Goal: Task Accomplishment & Management: Manage account settings

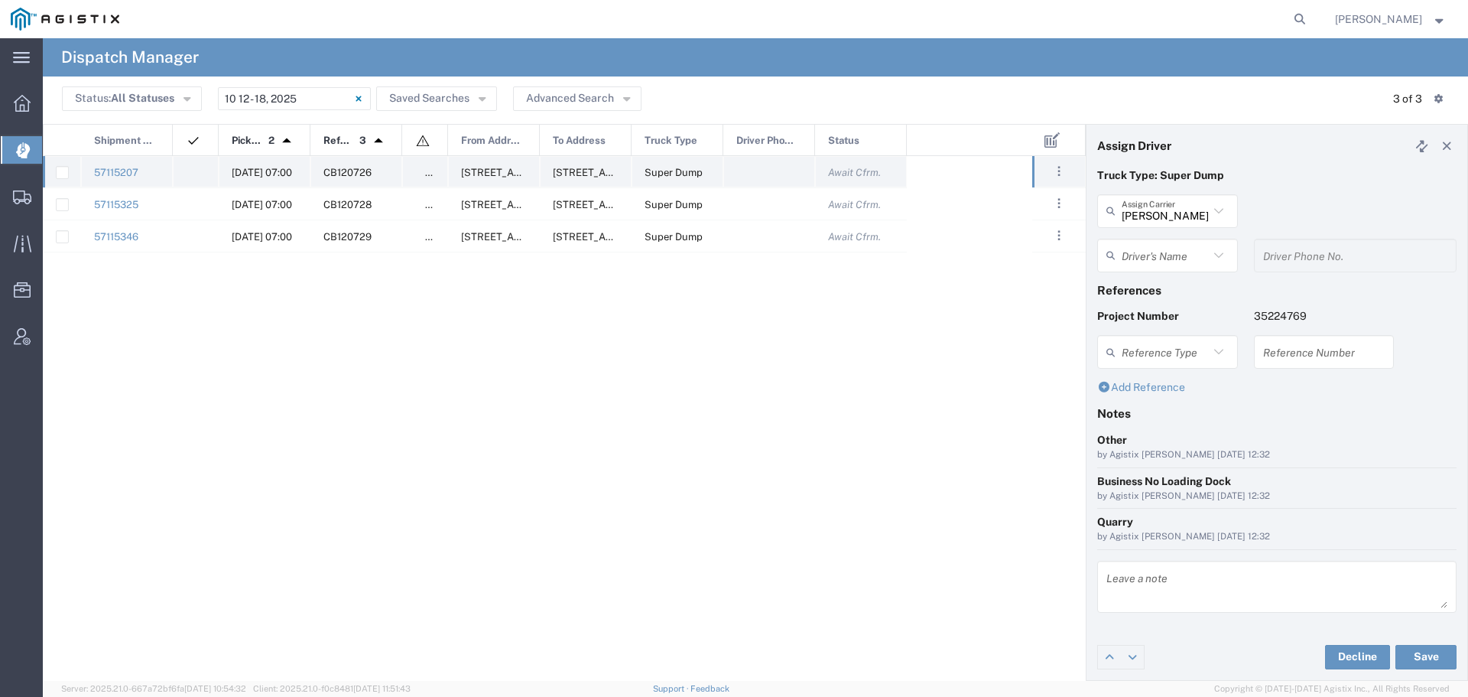
click at [250, 164] on div "10/14/2025, 07:00" at bounding box center [265, 171] width 92 height 31
click at [1180, 255] on input "text" at bounding box center [1165, 255] width 87 height 27
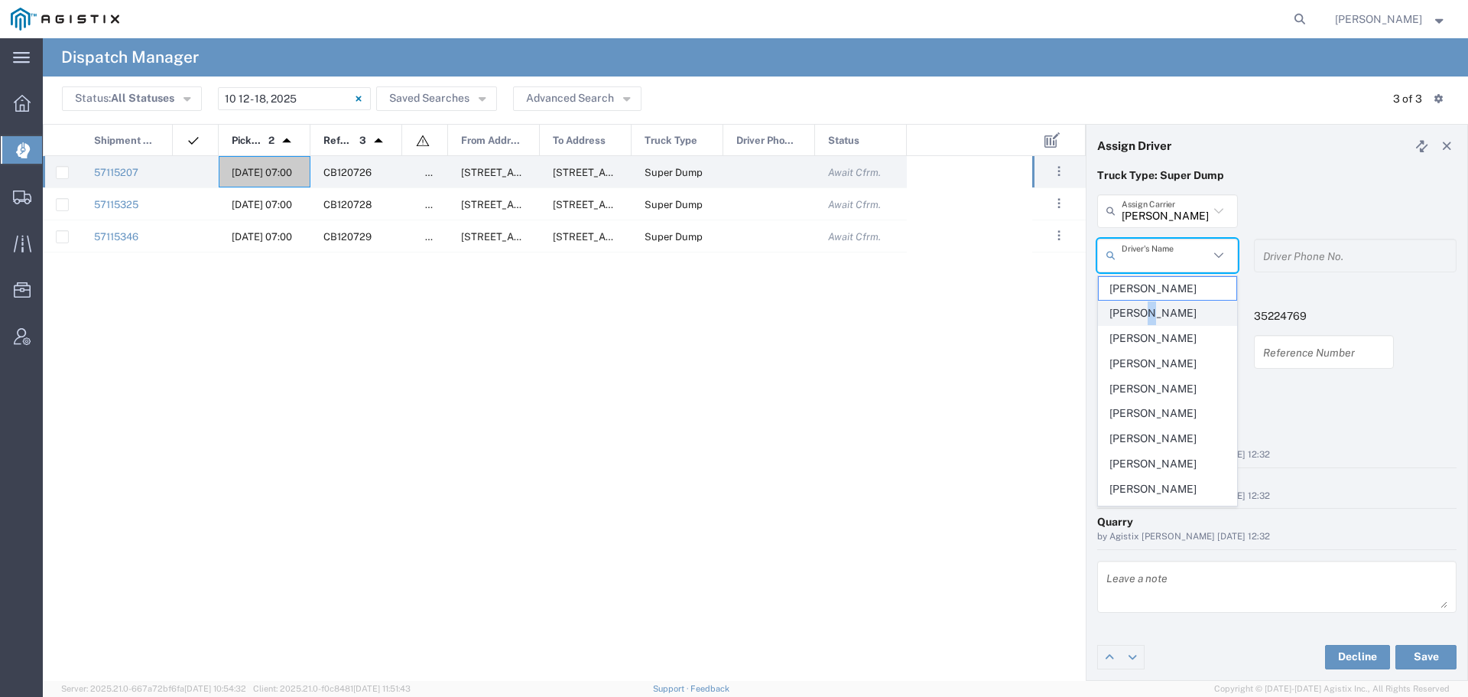
click at [1145, 319] on span "Ceaser Barragan Orozco" at bounding box center [1168, 313] width 138 height 24
type input "Ceaser Barragan Orozco"
type input "650-521-3377"
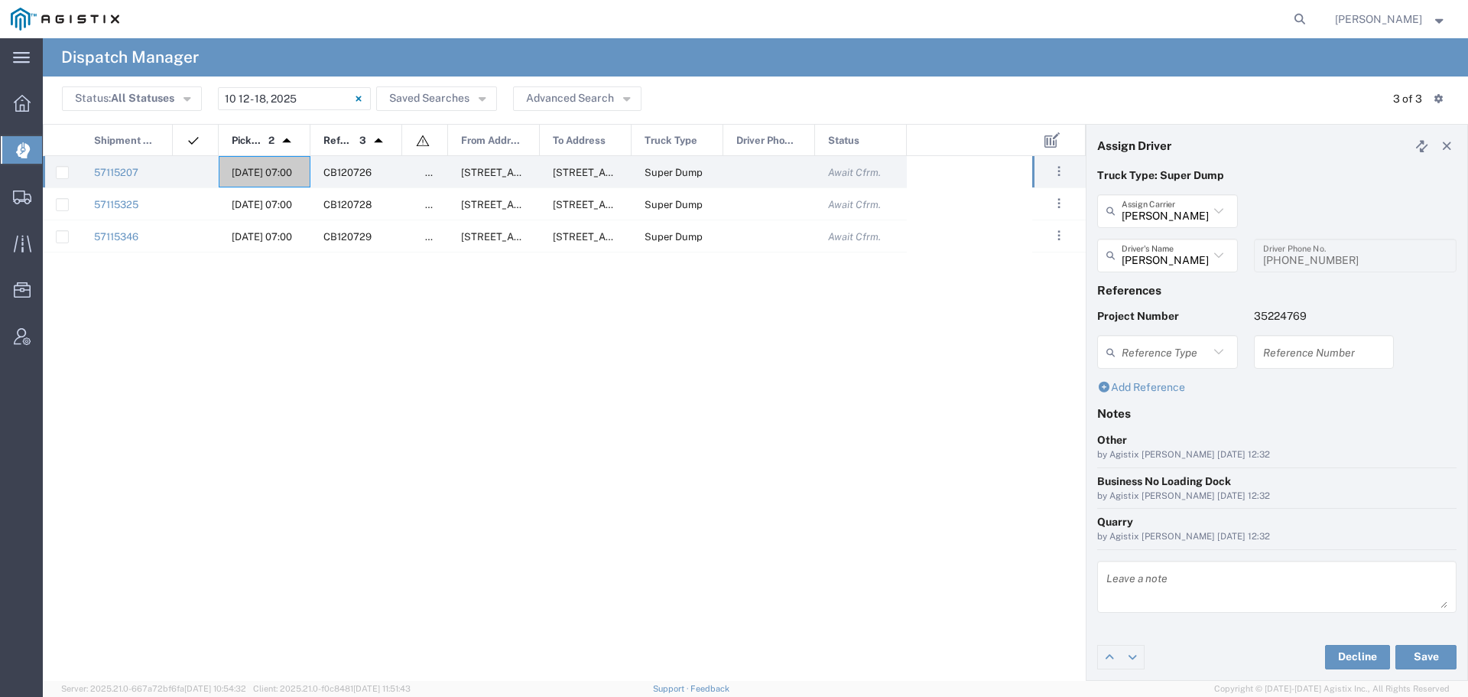
click at [1290, 355] on input "text" at bounding box center [1325, 352] width 122 height 27
drag, startPoint x: 1319, startPoint y: 353, endPoint x: 1245, endPoint y: 358, distance: 74.3
click at [1245, 357] on div "Reference Type Appointment Number Bill Of Lading Invoice Number WO10300 Referen…" at bounding box center [1278, 357] width 376 height 44
type input "WO10300"
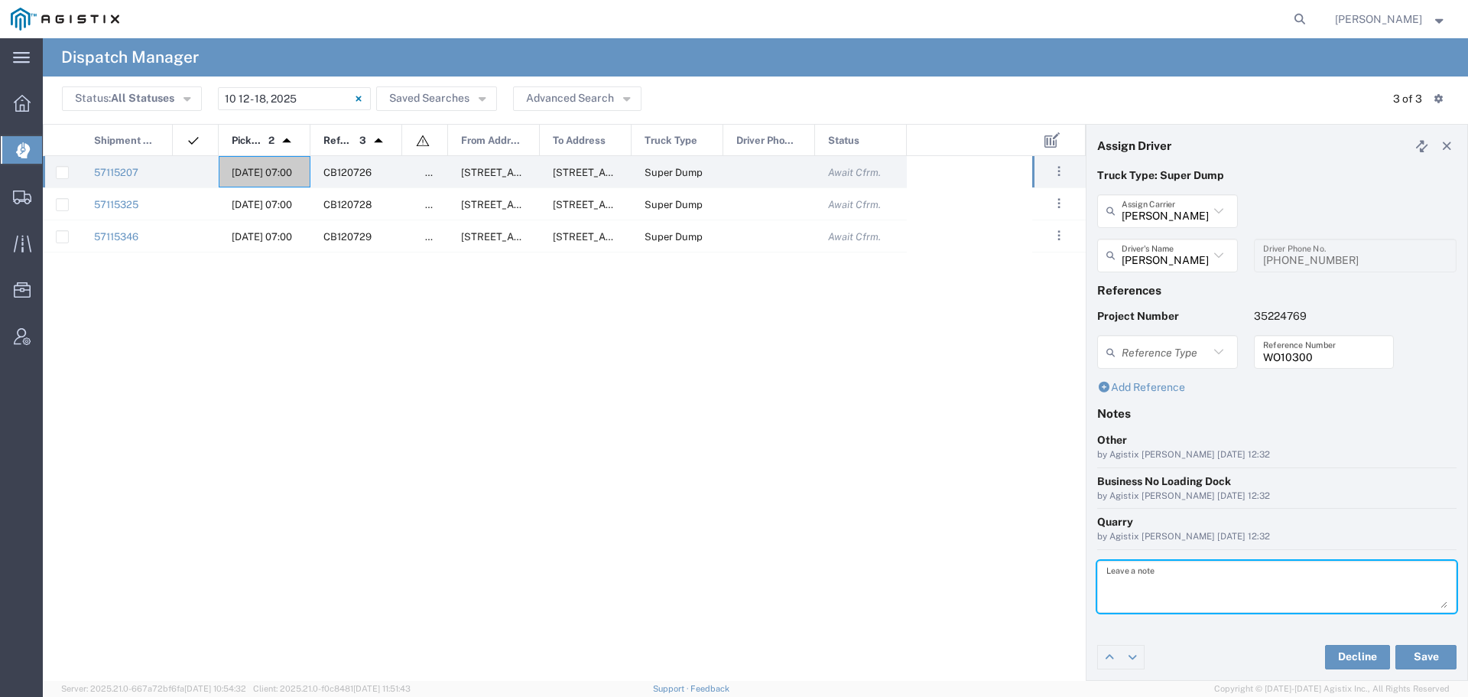
click at [1127, 589] on textarea at bounding box center [1277, 586] width 341 height 43
paste textarea "WO10300"
type textarea "WO10300"
click at [1239, 627] on div "Truck Type: Super Dump Machado & Sons Assign Carrier Machado & Sons 5AB Trans I…" at bounding box center [1277, 400] width 381 height 467
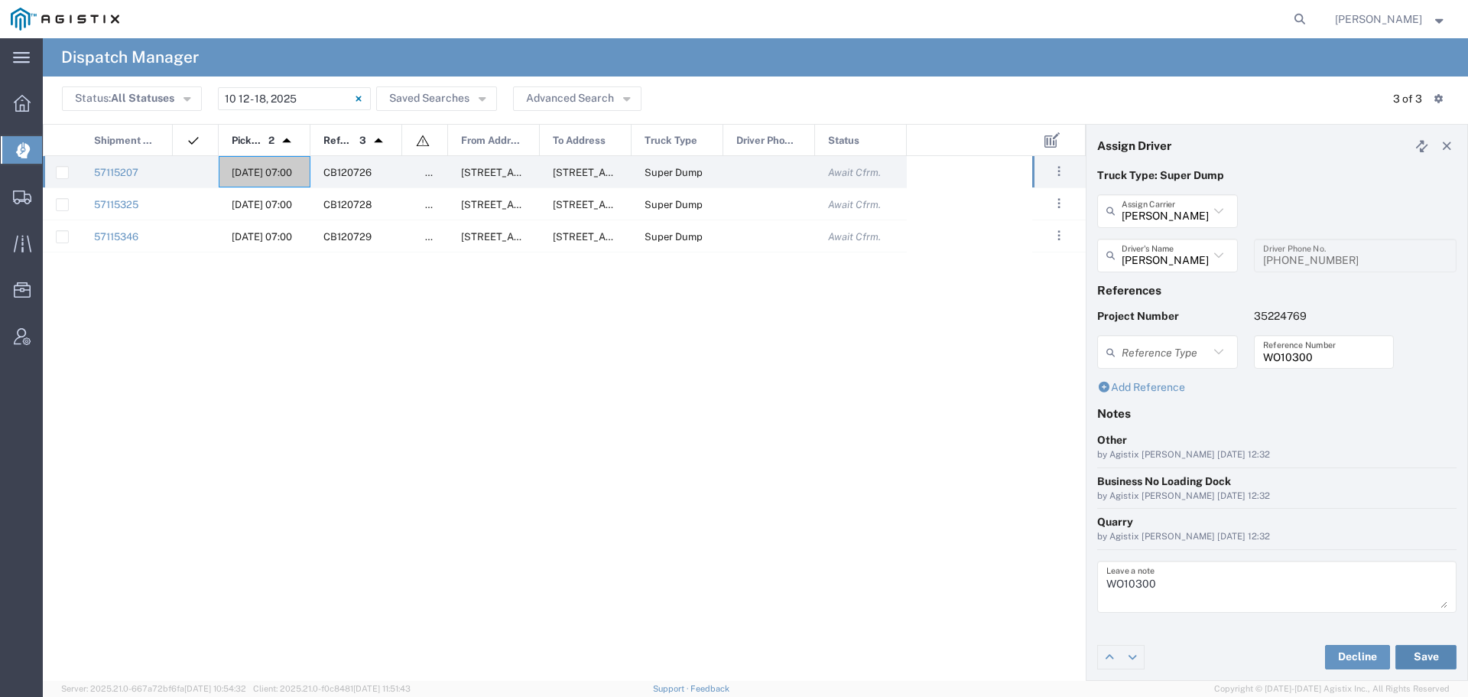
click at [1429, 652] on button "Save" at bounding box center [1426, 657] width 61 height 24
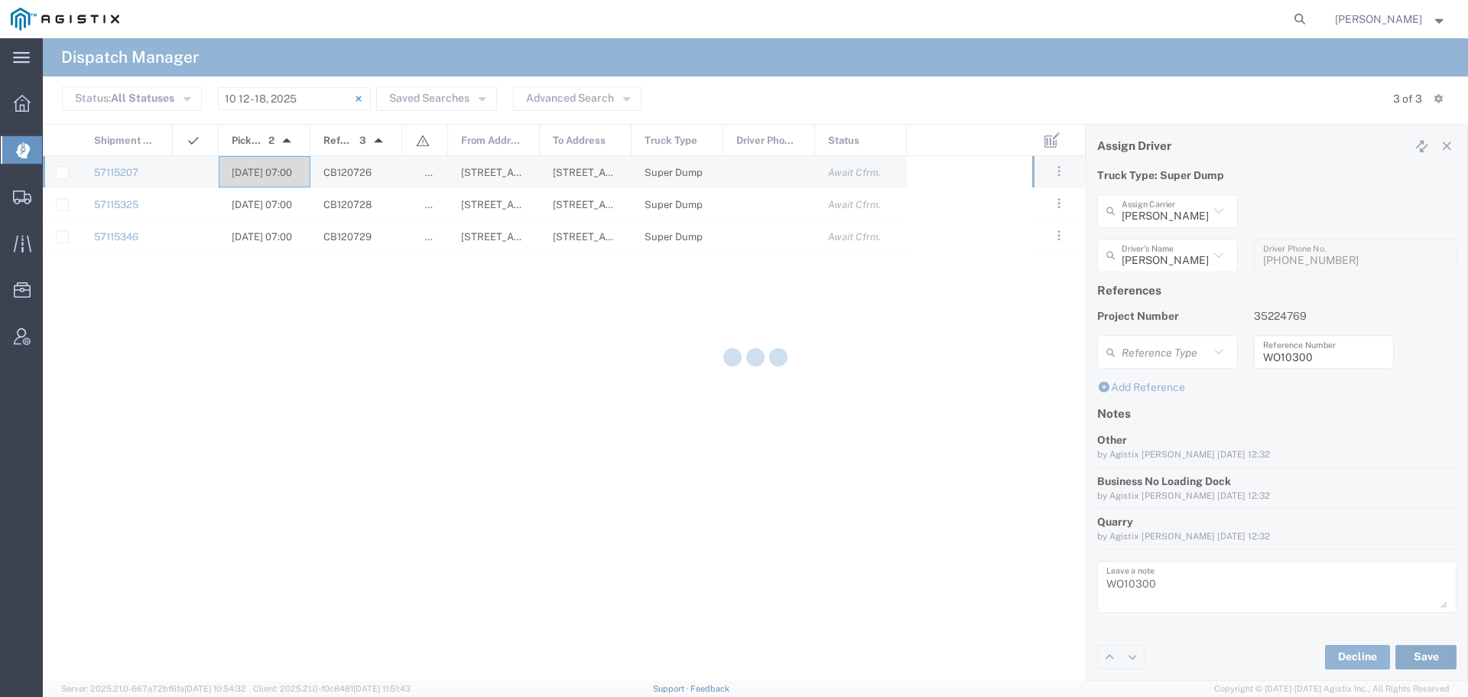
type input "Ceaser Barragan Orozco"
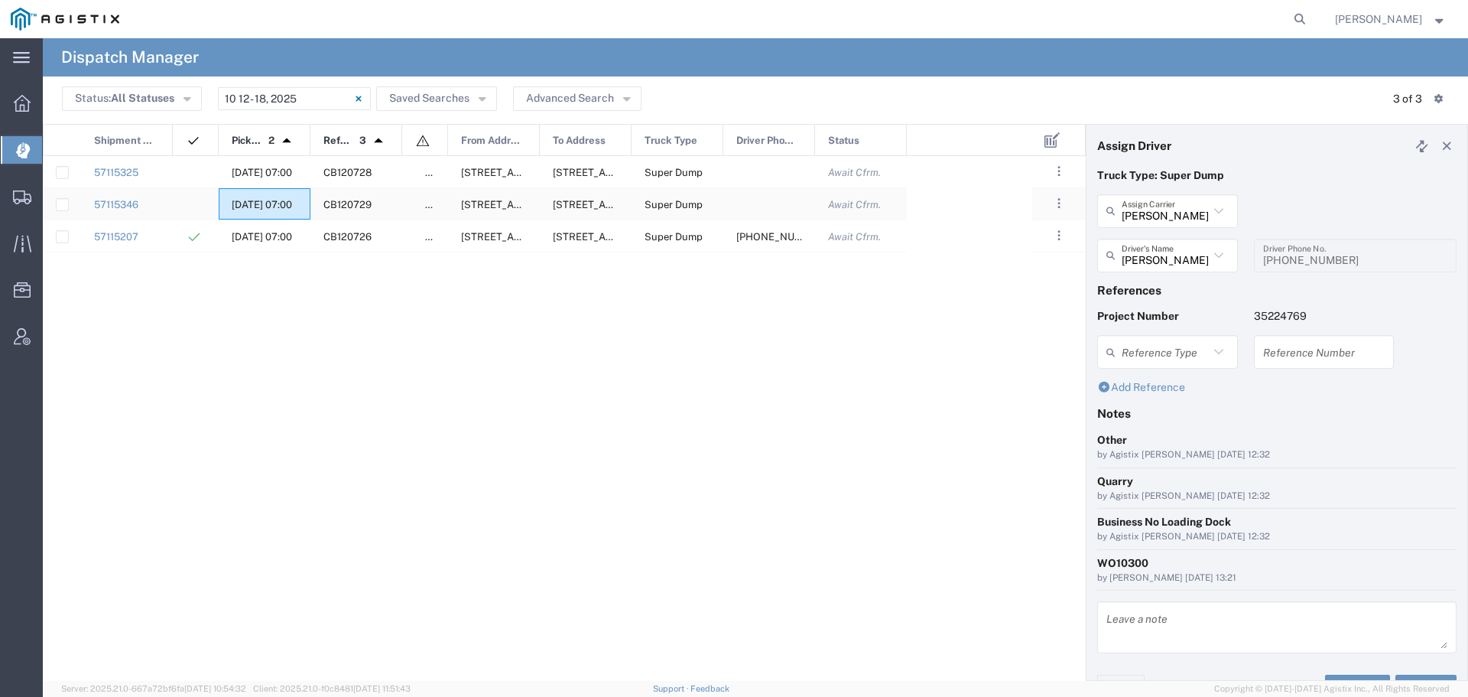
click at [259, 199] on span "10/14/2025, 07:00" at bounding box center [262, 204] width 60 height 11
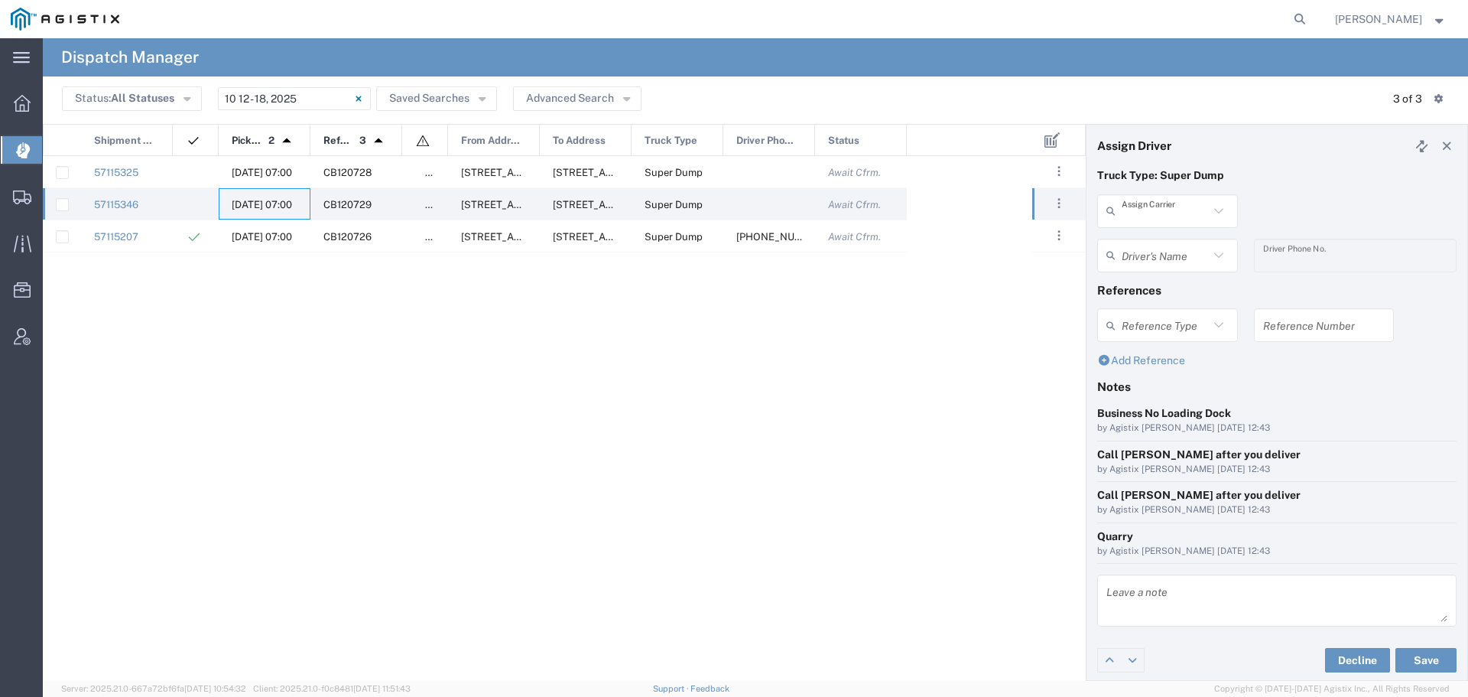
click at [1178, 200] on input "text" at bounding box center [1165, 210] width 87 height 27
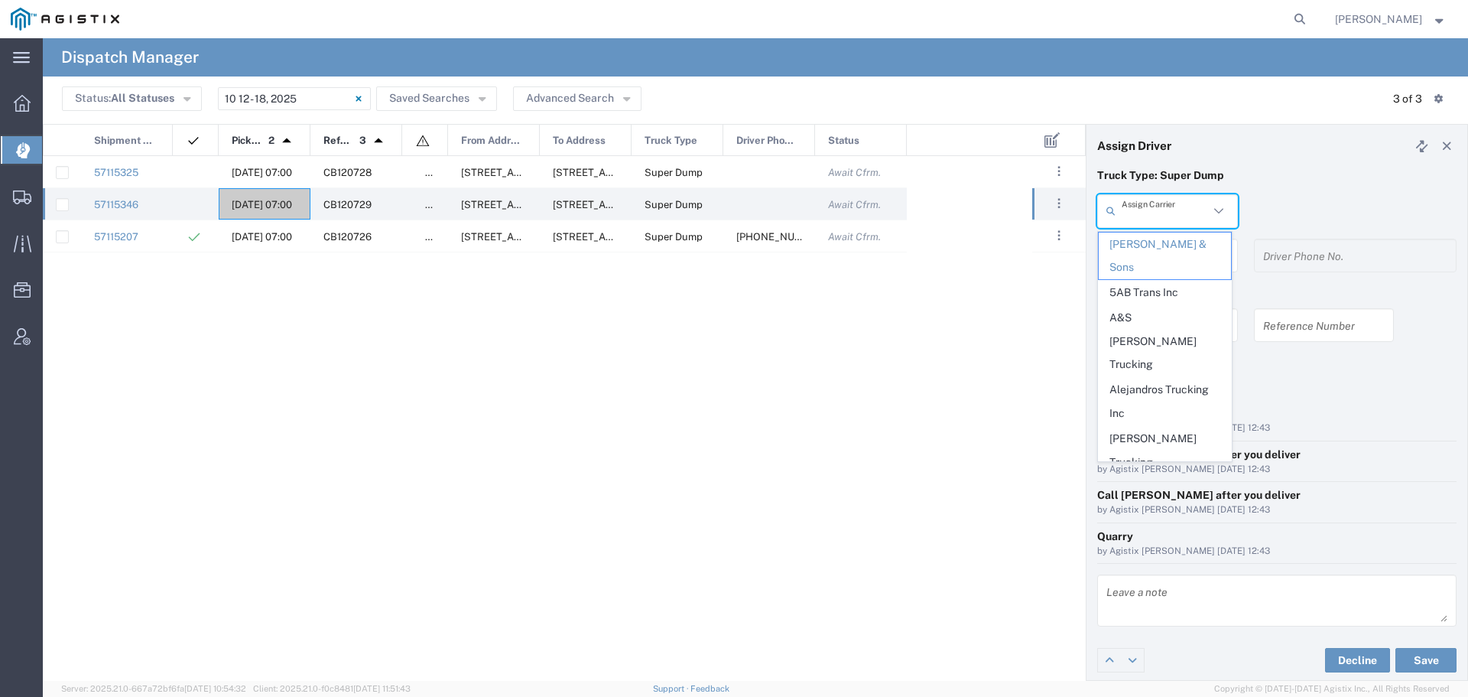
click at [1149, 475] on span "Art Cervantes Inc" at bounding box center [1165, 498] width 132 height 47
type input "Art Cervantes Inc"
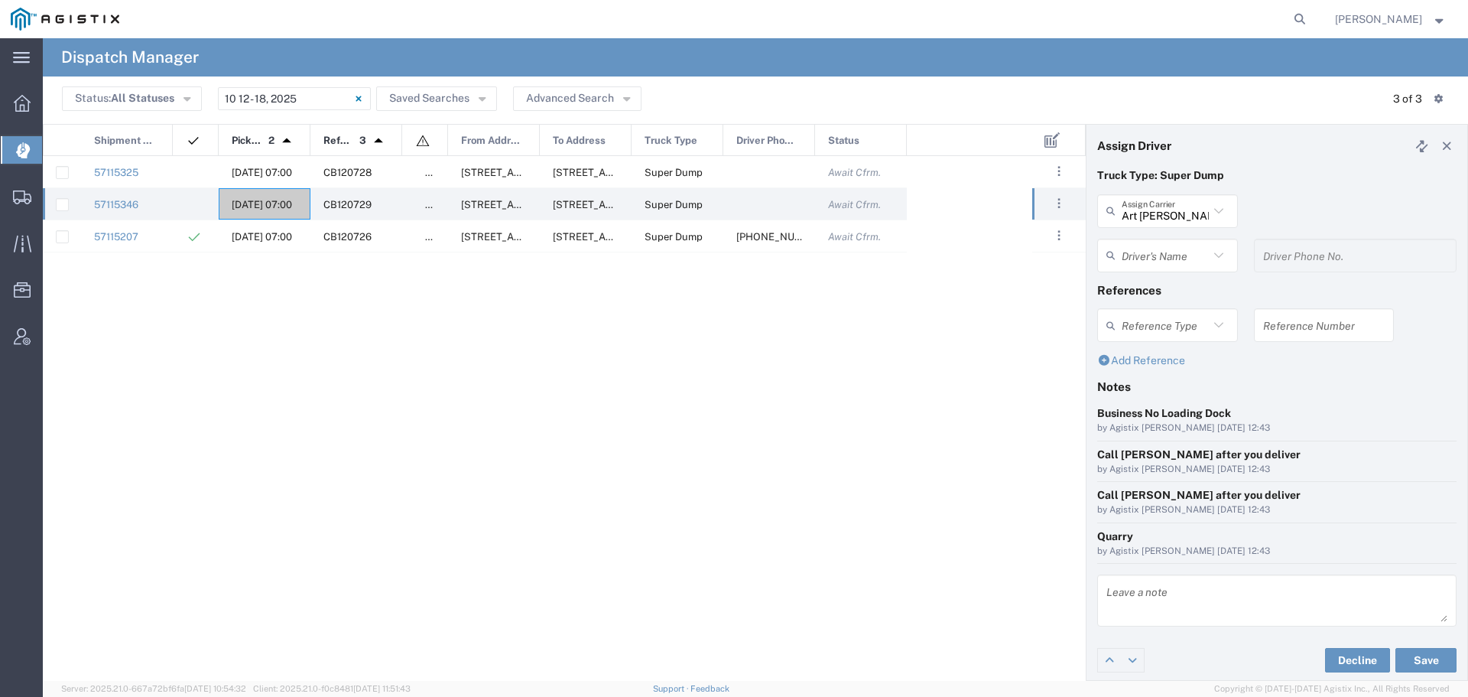
click at [1166, 258] on input "text" at bounding box center [1165, 255] width 87 height 27
click at [1150, 330] on span "Bill Cervantes" at bounding box center [1165, 339] width 132 height 24
type input "Bill Cervantes"
type input "209-923-3295"
click at [1299, 326] on input "text" at bounding box center [1325, 325] width 122 height 27
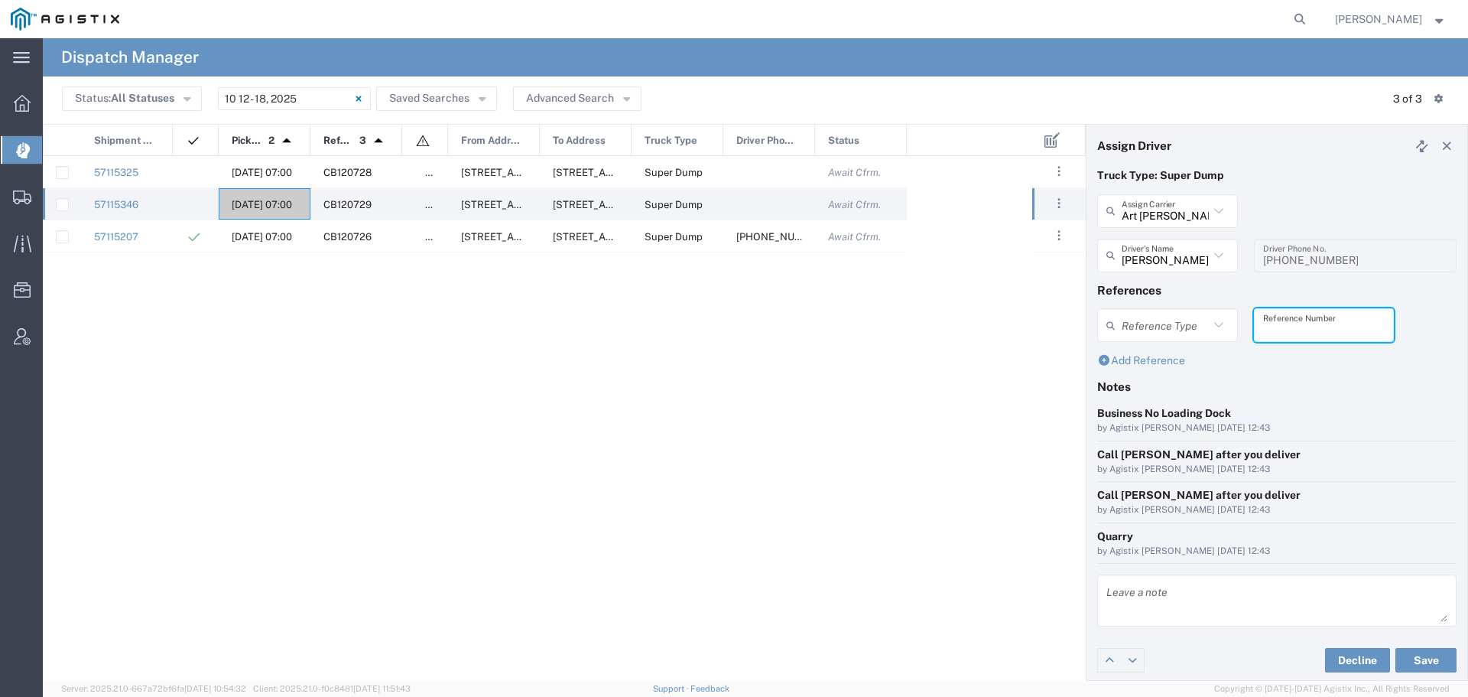
drag, startPoint x: 1299, startPoint y: 326, endPoint x: 1371, endPoint y: 366, distance: 82.5
click at [1371, 366] on div "Add Reference" at bounding box center [1277, 361] width 359 height 16
click at [1291, 330] on input "text" at bounding box center [1325, 325] width 122 height 27
drag, startPoint x: 1312, startPoint y: 330, endPoint x: 1230, endPoint y: 320, distance: 82.4
click at [1230, 320] on div "Reference Type Appointment Number Bill Of Lading Invoice Number WO10301 Referen…" at bounding box center [1278, 330] width 376 height 44
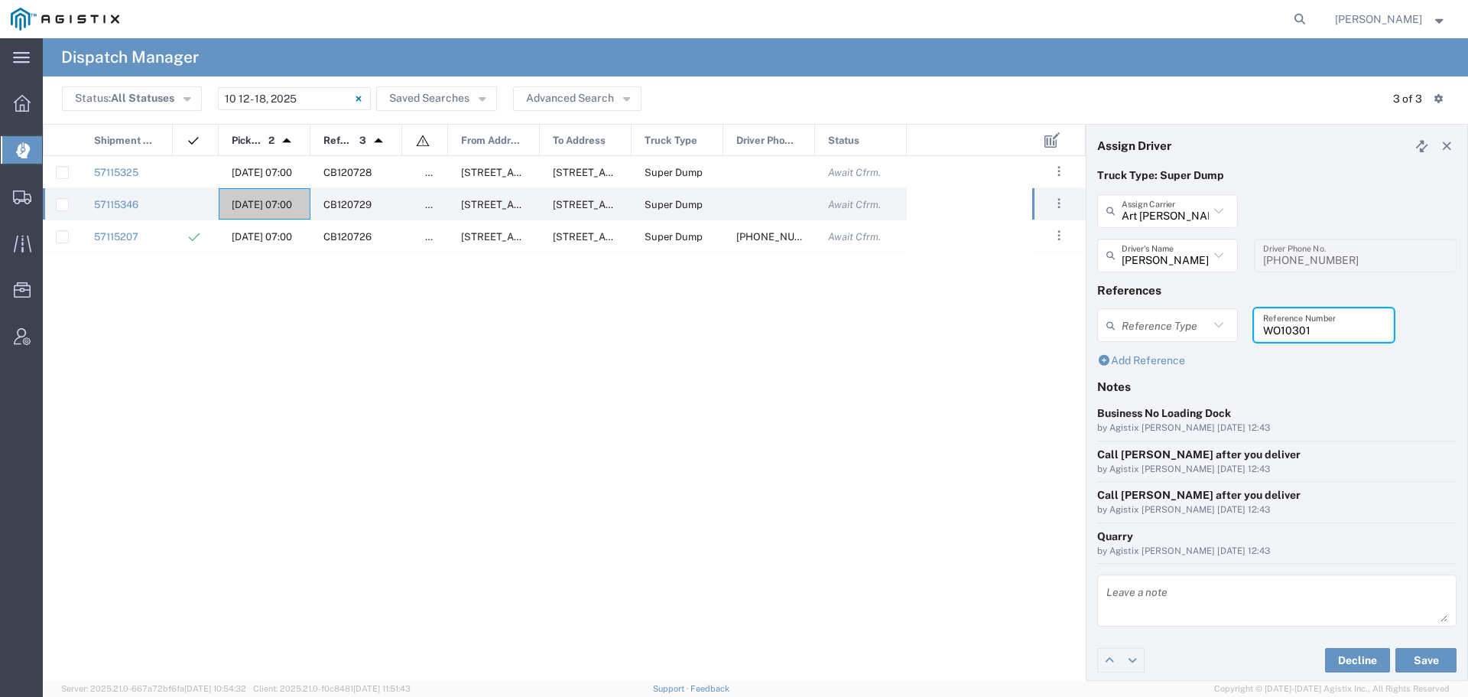
type input "WO10301"
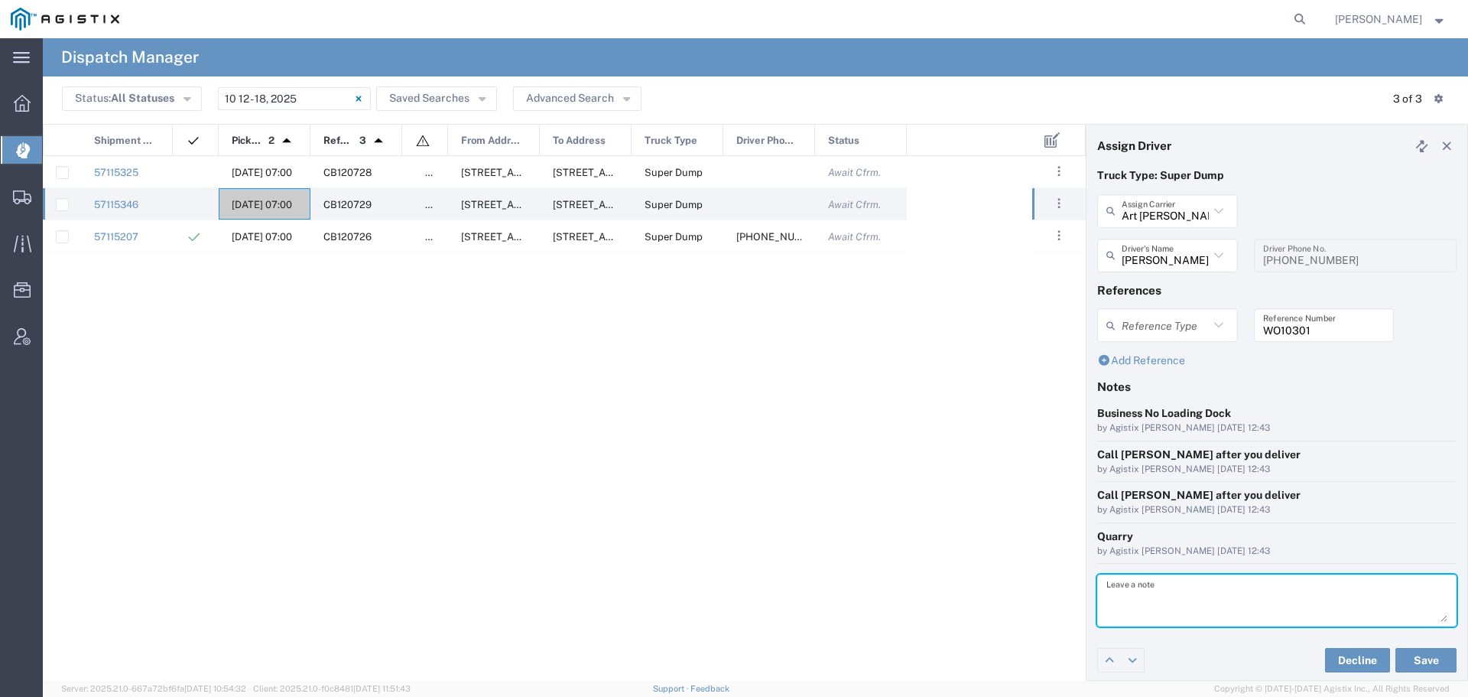
click at [1110, 604] on textarea at bounding box center [1277, 600] width 341 height 43
paste textarea "WO10301"
type textarea "WO10301"
click at [1404, 655] on button "Save" at bounding box center [1426, 660] width 61 height 24
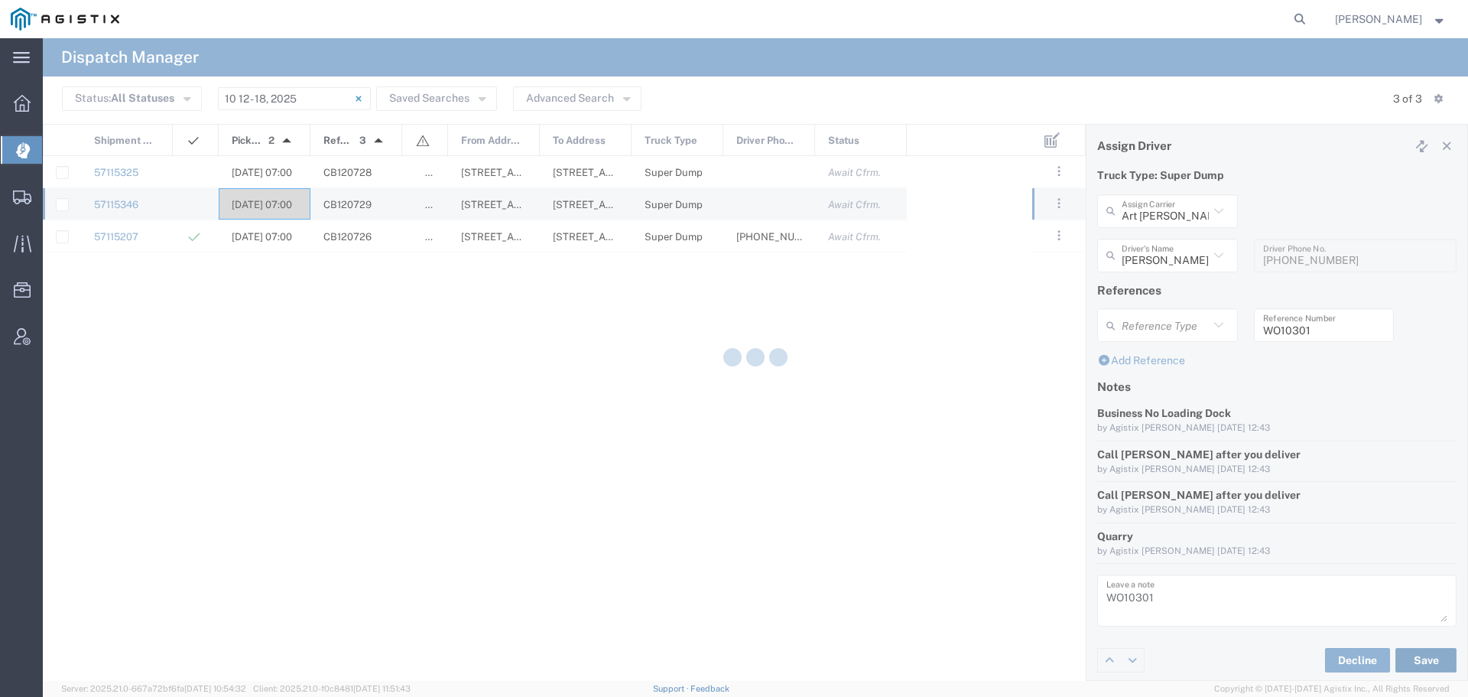
type input "Bill Cervantes"
type input "Art Cervantes Inc"
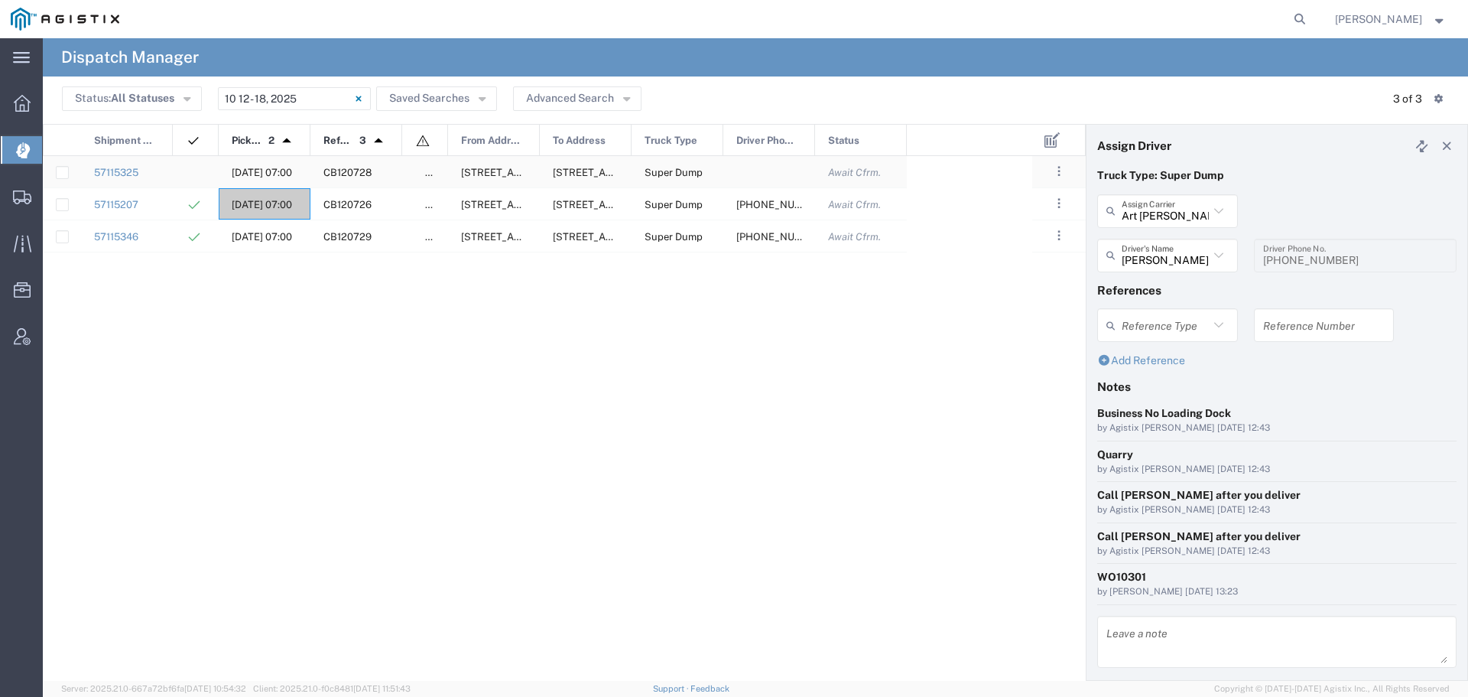
click at [262, 161] on div "10/14/2025, 07:00" at bounding box center [265, 171] width 92 height 31
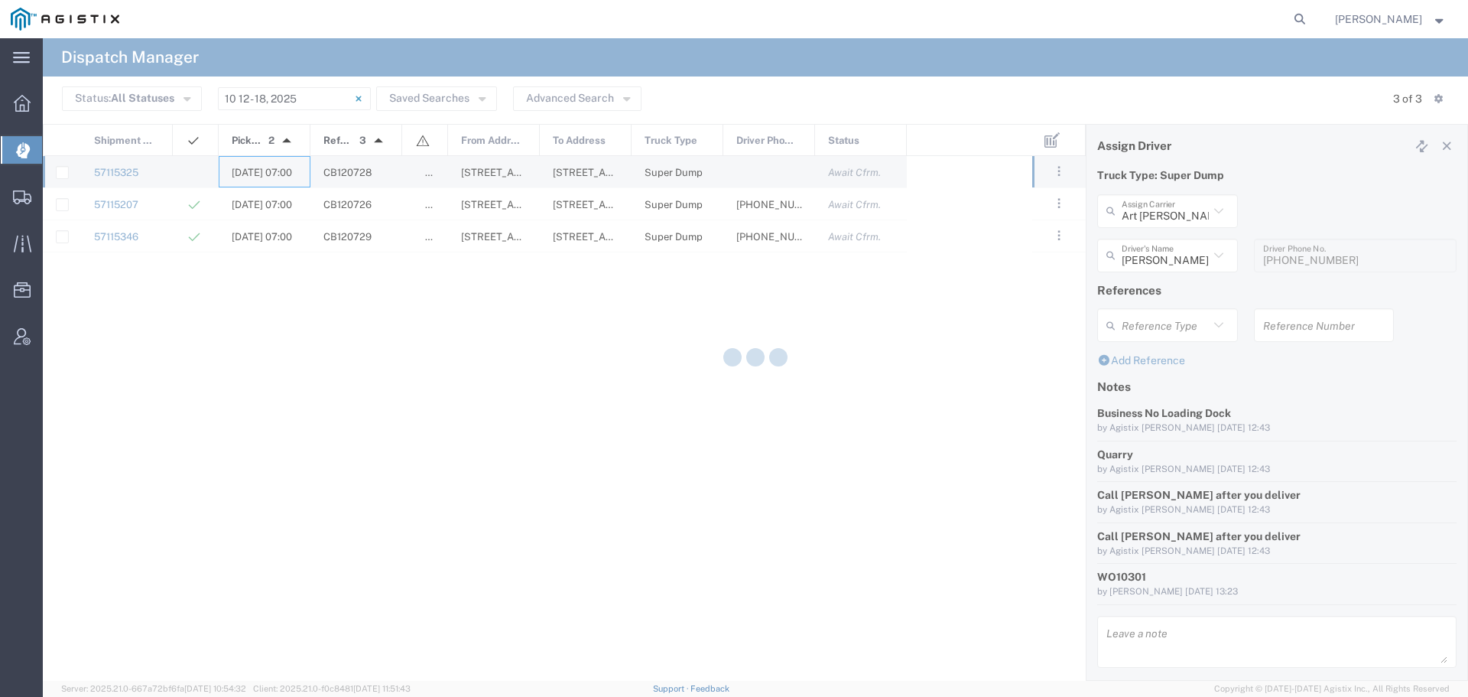
type input "Machado & Sons"
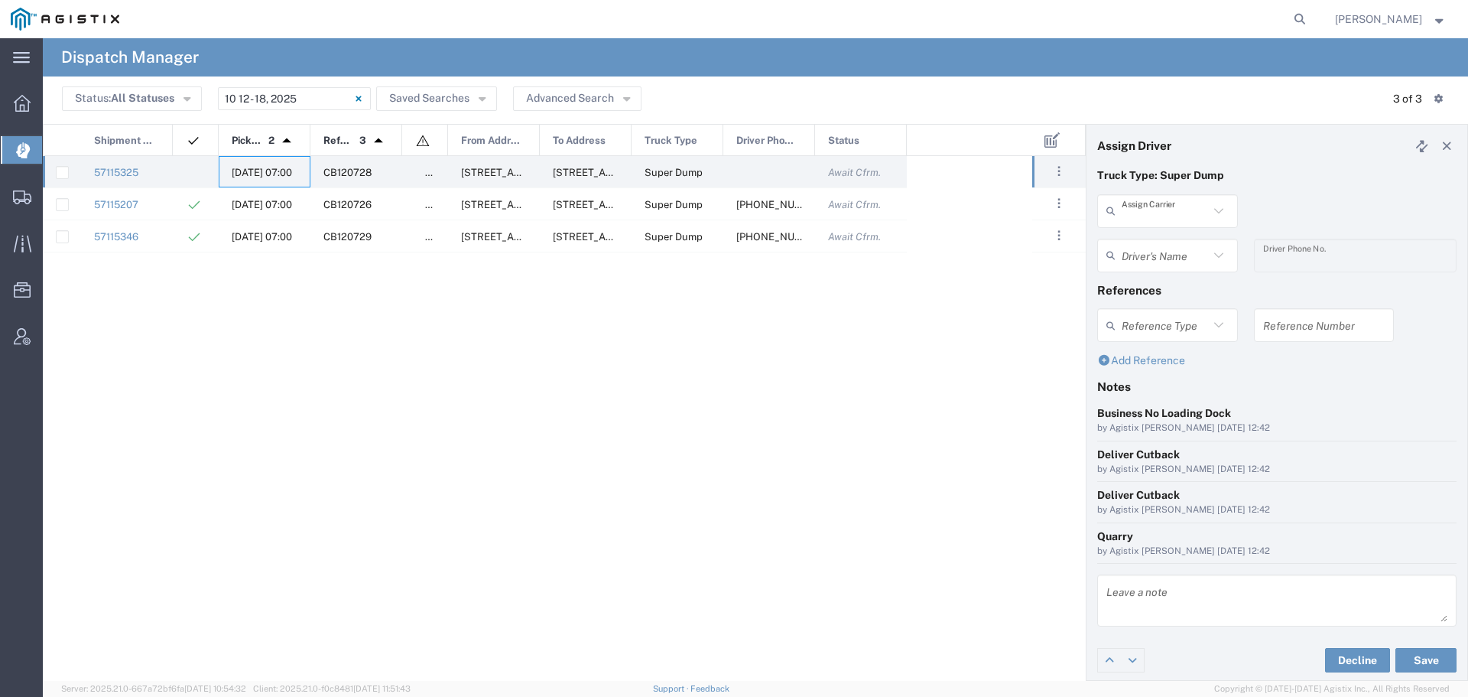
click at [1183, 213] on input "text" at bounding box center [1165, 210] width 87 height 27
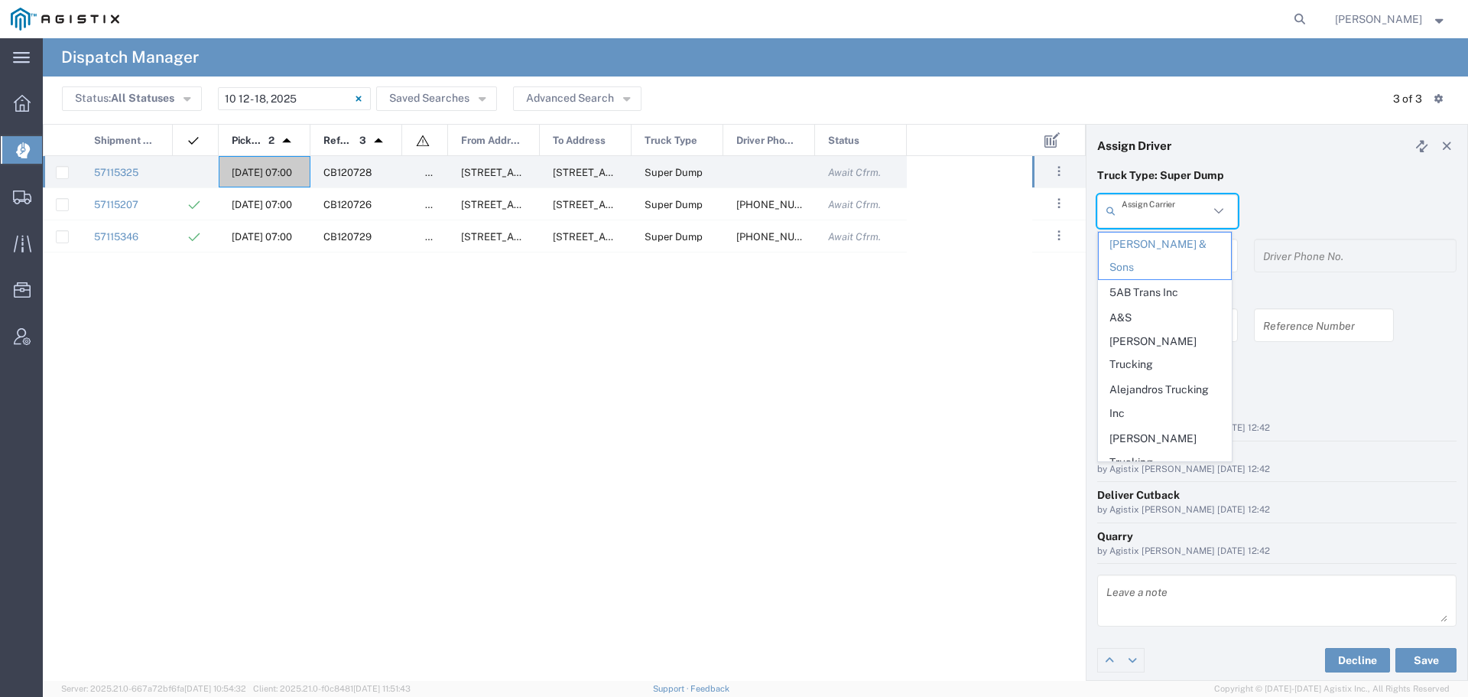
click at [1156, 475] on span "Art Cervantes Inc" at bounding box center [1165, 498] width 132 height 47
type input "Art Cervantes Inc"
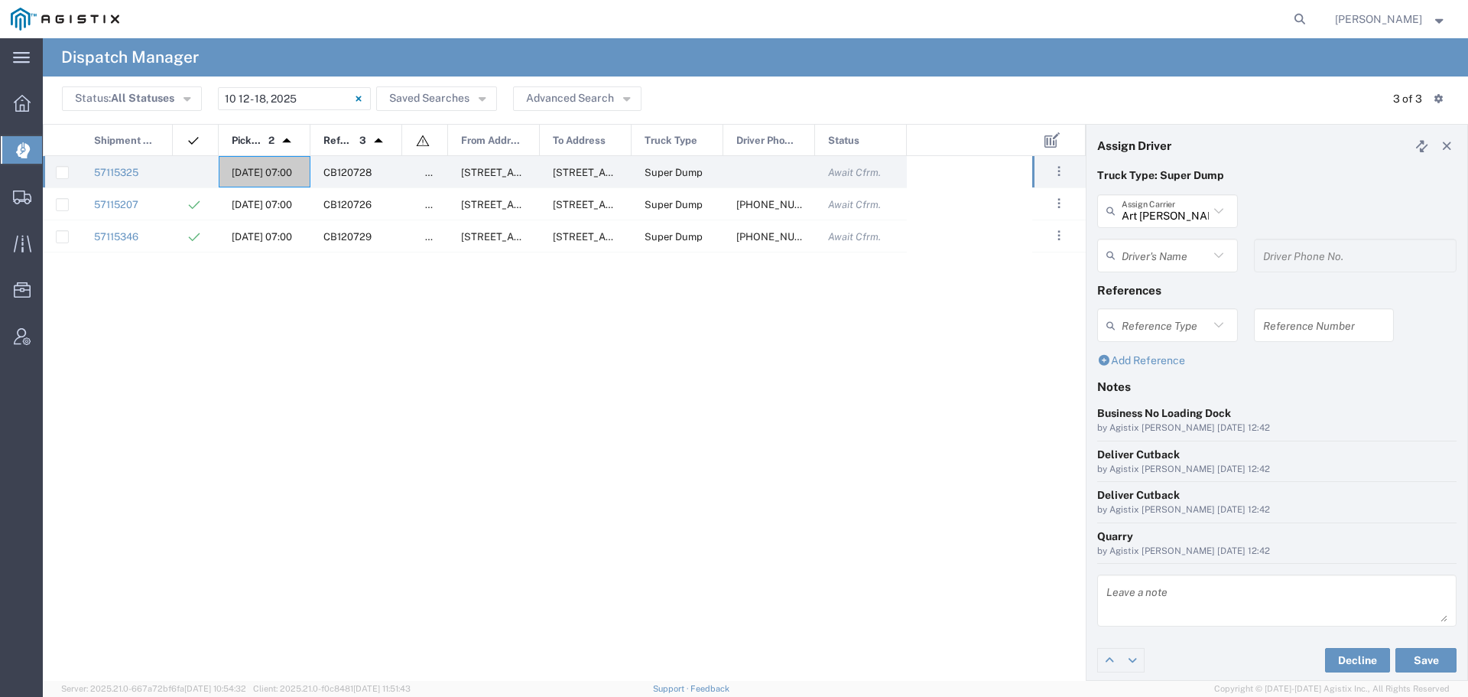
click at [1189, 258] on input "text" at bounding box center [1165, 255] width 87 height 27
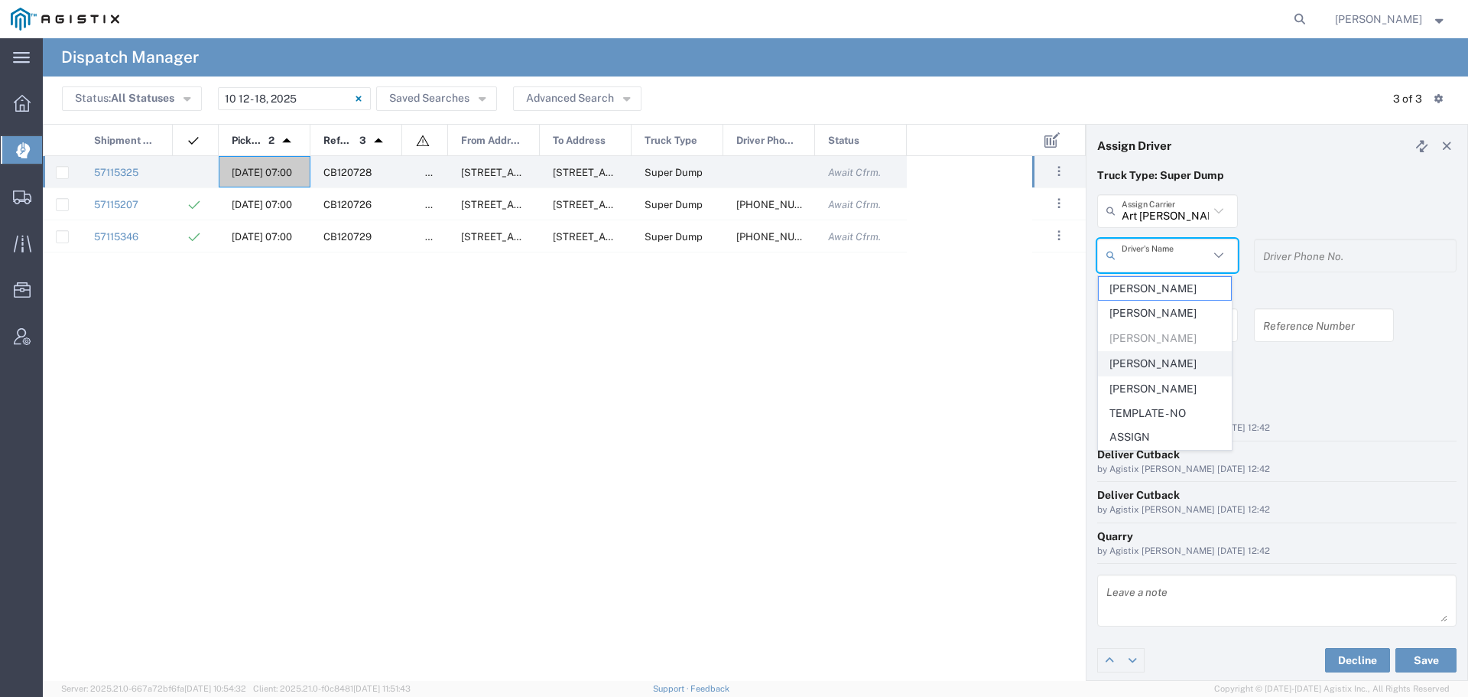
click at [1165, 353] on span "Chris Cervantes" at bounding box center [1165, 364] width 132 height 24
type input "Chris Cervantes"
type input "209-905-4107"
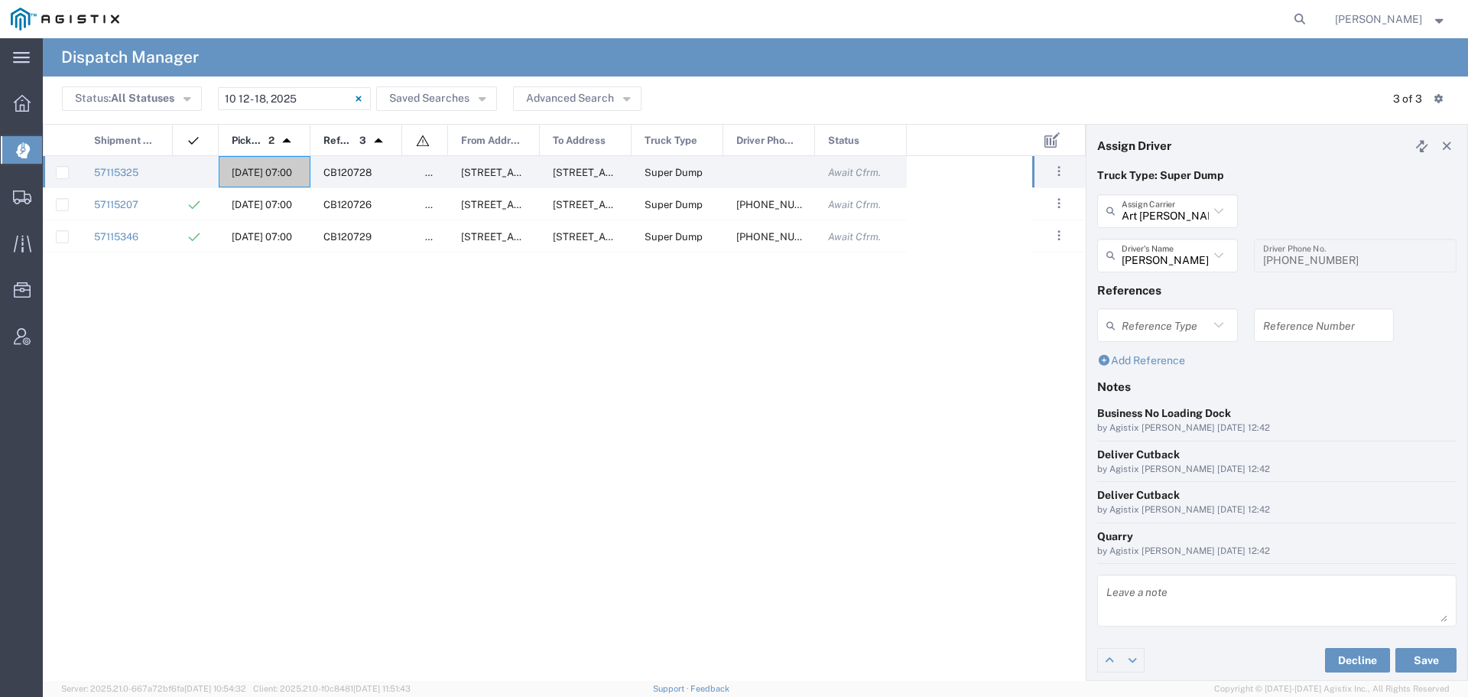
click at [1285, 327] on input "text" at bounding box center [1325, 325] width 122 height 27
type input "WO10302"
click at [1148, 597] on textarea at bounding box center [1277, 600] width 341 height 43
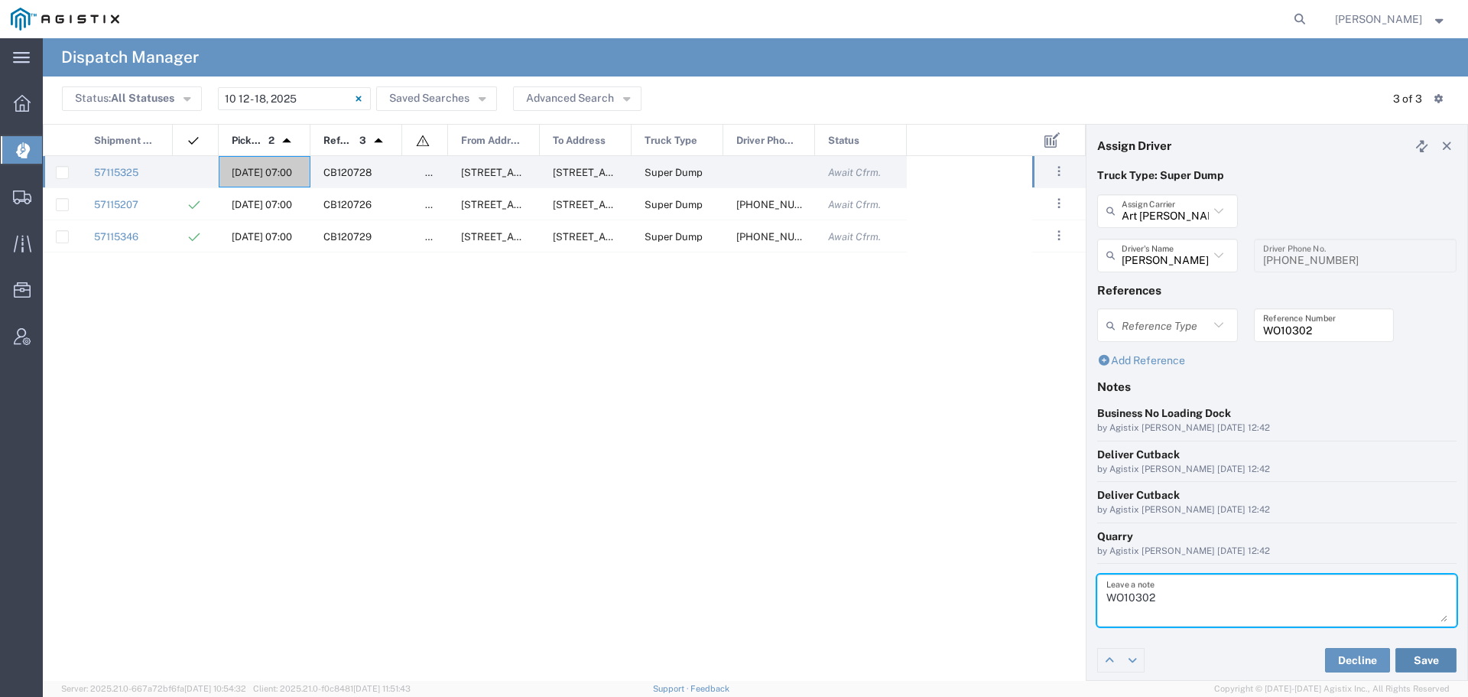
type textarea "WO10302"
click at [1423, 652] on button "Save" at bounding box center [1426, 660] width 61 height 24
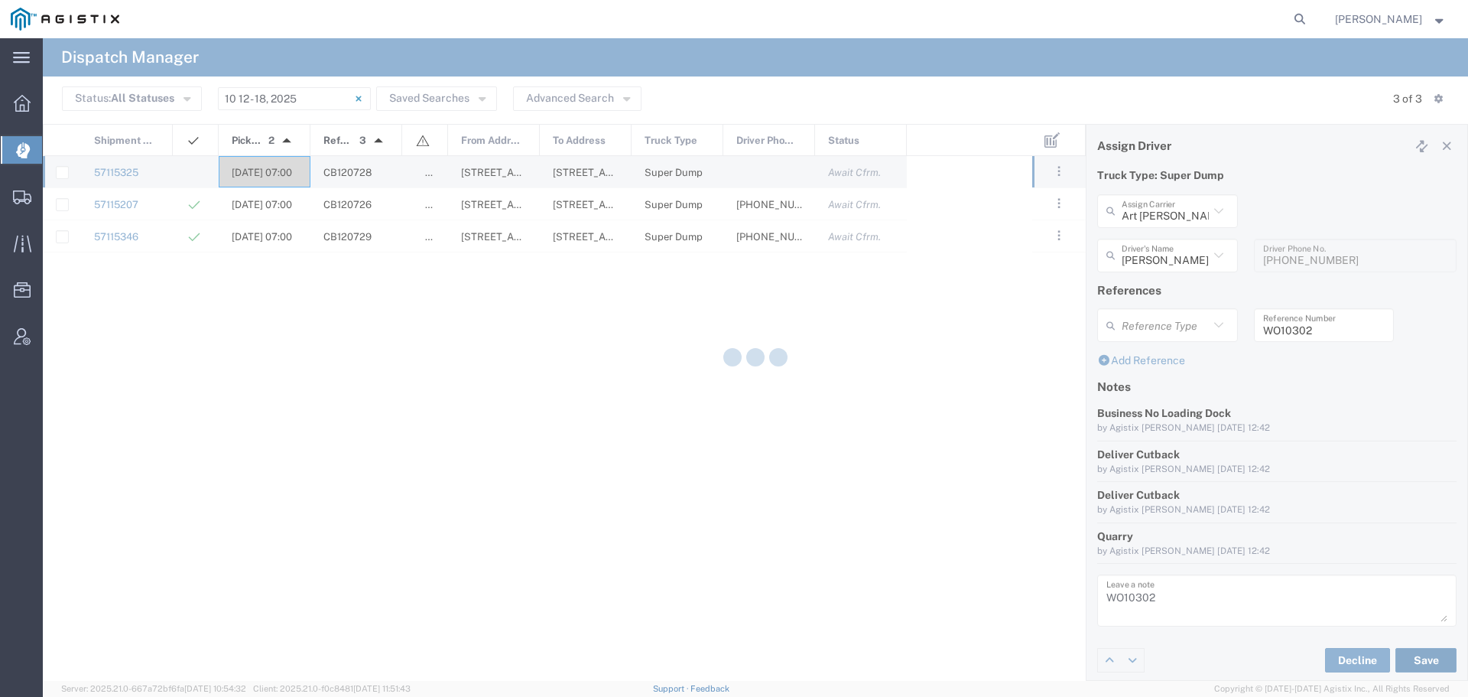
type input "Chris Cervantes"
type input "Art Cervantes Inc"
